Goal: Information Seeking & Learning: Learn about a topic

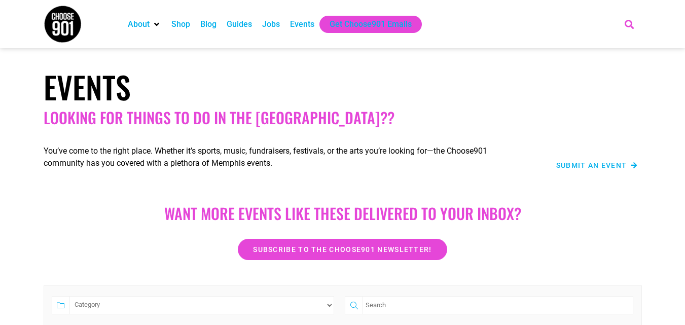
click at [627, 22] on icon "Search" at bounding box center [628, 24] width 17 height 17
paste input "Ultimate Elvis Christmas starring Dean Z"
type input "Ultimate Elvis Christmas starring Dean Z"
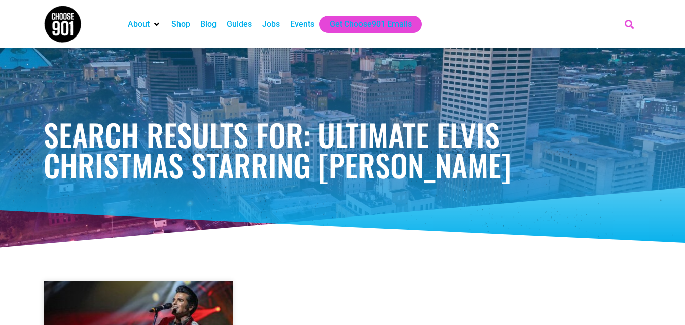
click at [628, 24] on icon "Search" at bounding box center [628, 24] width 17 height 17
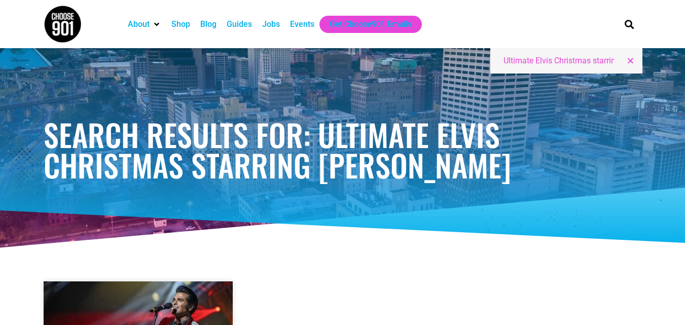
click at [541, 61] on input "Ultimate Elvis Christmas starring Dean Z" at bounding box center [562, 61] width 118 height 12
paste input "Kenny Wayne Shepherd Band"
type input "Kenny Wayne Shepherd Band"
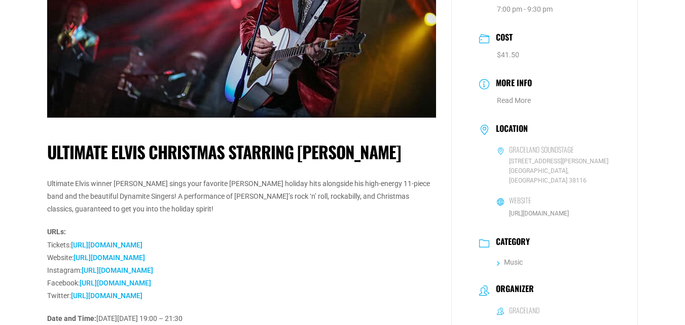
scroll to position [152, 0]
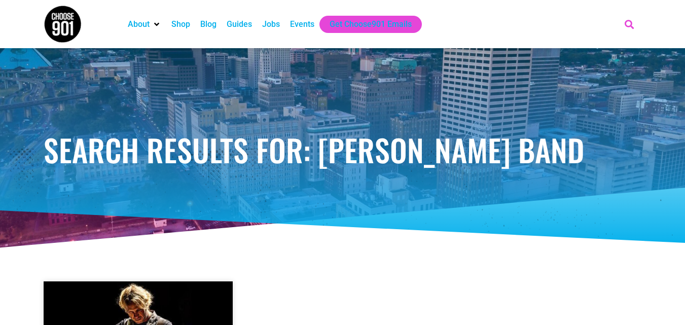
click at [626, 23] on icon "Search" at bounding box center [628, 24] width 17 height 17
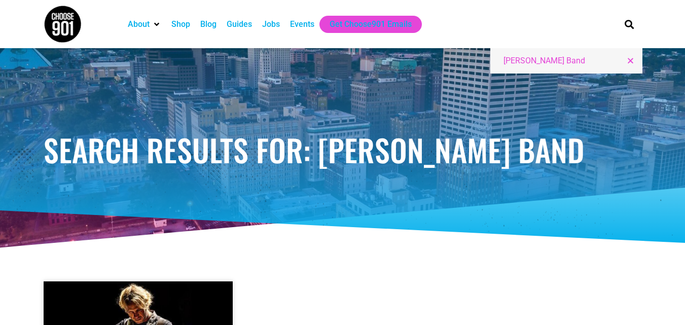
click at [529, 60] on input "[PERSON_NAME] Band" at bounding box center [562, 61] width 118 height 12
paste input "A Rockin' Memphis Christmas Concert"
type input "A Rockin' Memphis Christmas Concert"
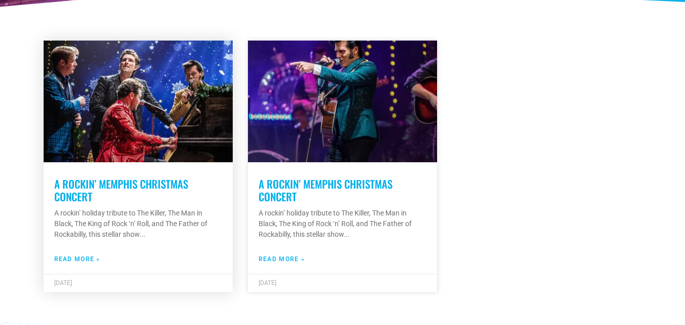
scroll to position [253, 0]
